Goal: Find specific page/section: Find specific page/section

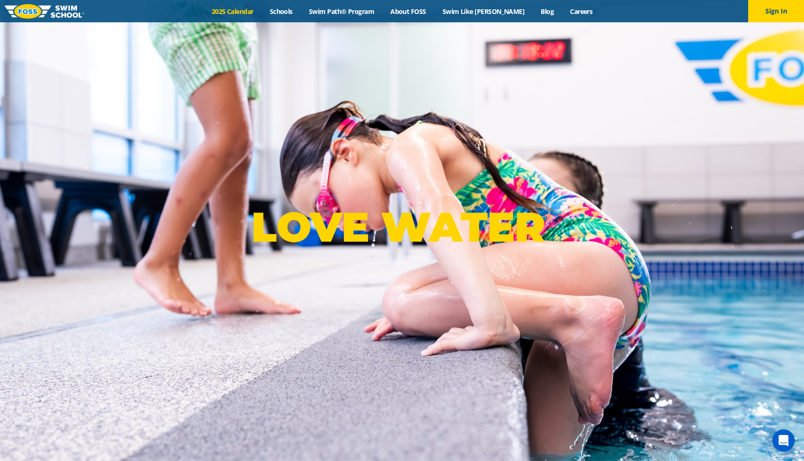
click at [246, 14] on link "2025 Calendar" at bounding box center [232, 11] width 58 height 9
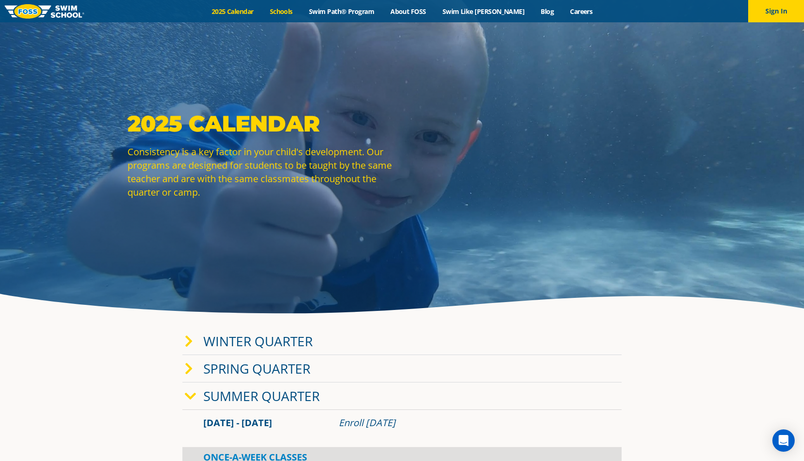
click at [297, 14] on link "Schools" at bounding box center [280, 11] width 39 height 9
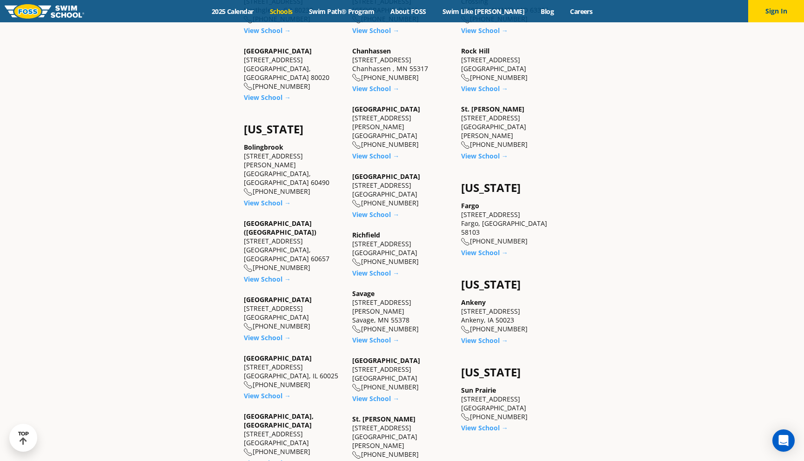
scroll to position [570, 0]
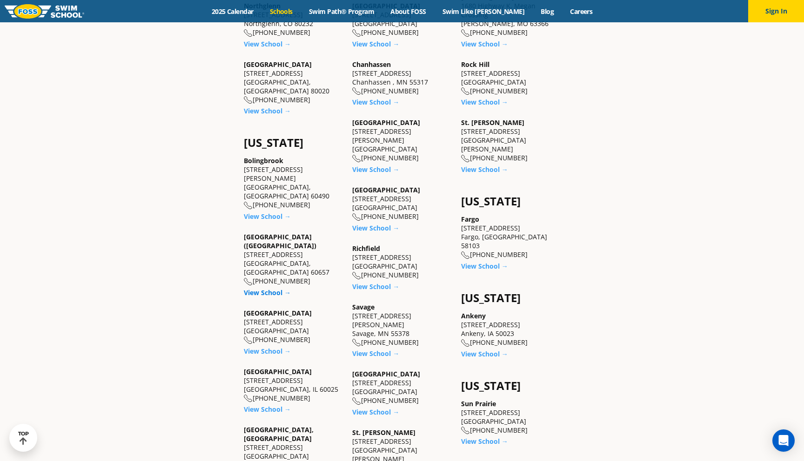
click at [271, 288] on link "View School →" at bounding box center [267, 292] width 47 height 9
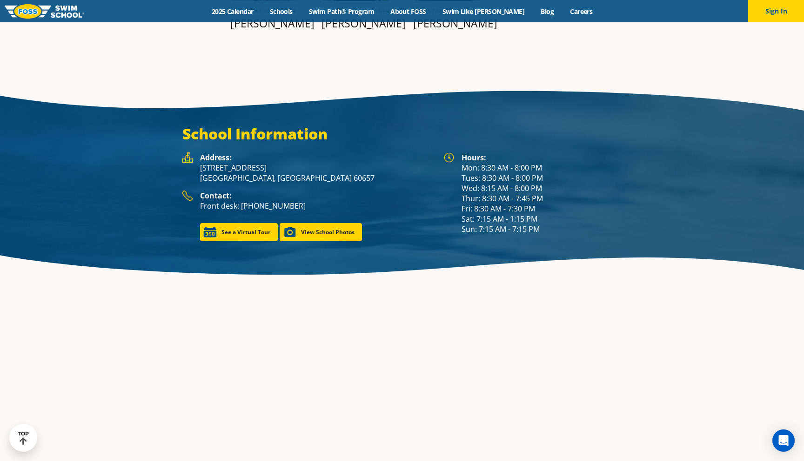
scroll to position [1350, 0]
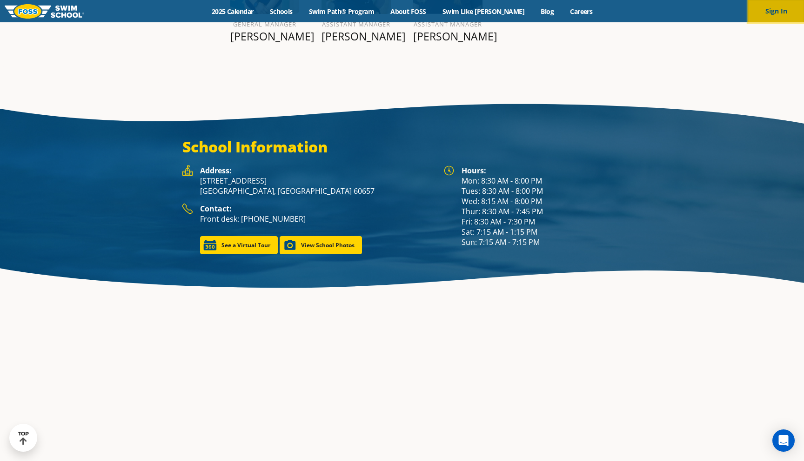
click at [772, 18] on button "Sign In" at bounding box center [776, 11] width 56 height 22
